Goal: Transaction & Acquisition: Purchase product/service

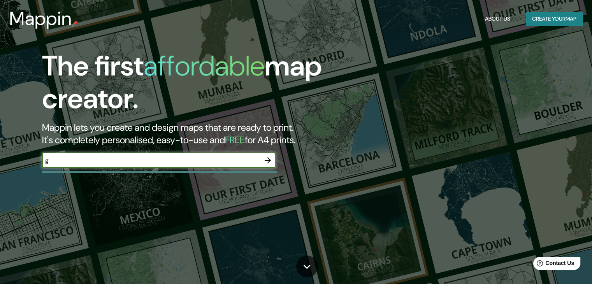
type input "g"
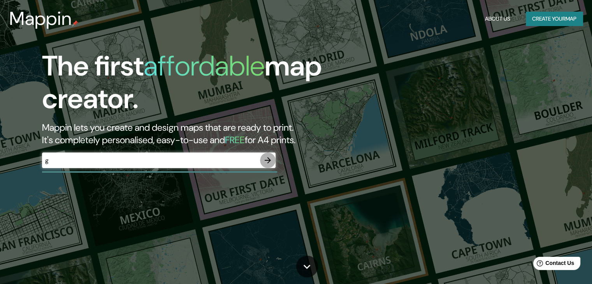
click at [268, 159] on icon "button" at bounding box center [267, 160] width 9 height 9
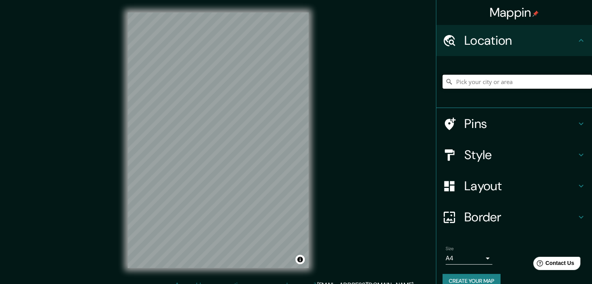
click at [477, 80] on input "Pick your city or area" at bounding box center [516, 82] width 149 height 14
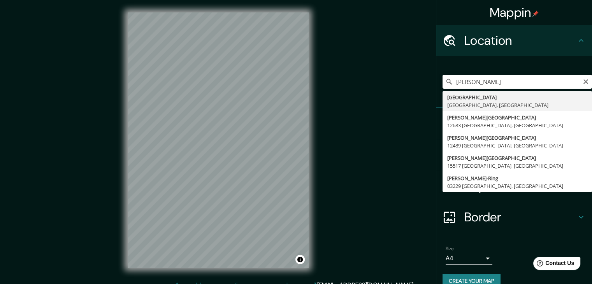
type input "[GEOGRAPHIC_DATA], [GEOGRAPHIC_DATA], [GEOGRAPHIC_DATA]"
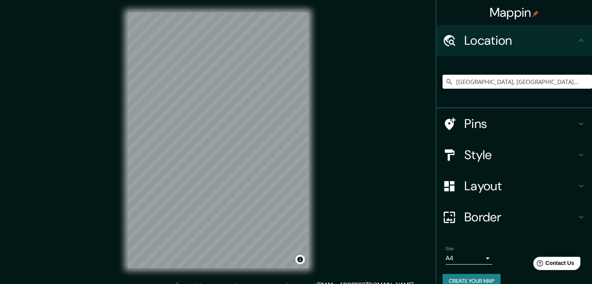
click at [501, 158] on h4 "Style" at bounding box center [520, 155] width 112 height 16
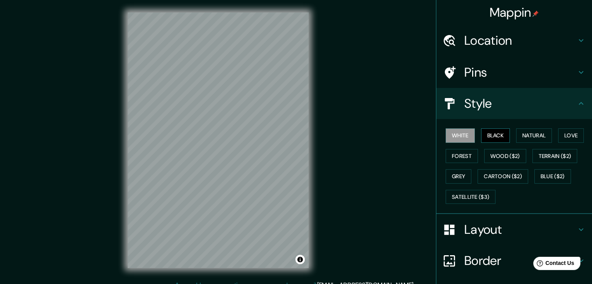
click at [489, 136] on button "Black" at bounding box center [495, 135] width 29 height 14
click at [461, 134] on button "White" at bounding box center [459, 135] width 29 height 14
click at [488, 134] on button "Black" at bounding box center [495, 135] width 29 height 14
click at [459, 134] on button "White" at bounding box center [459, 135] width 29 height 14
